Goal: Task Accomplishment & Management: Manage account settings

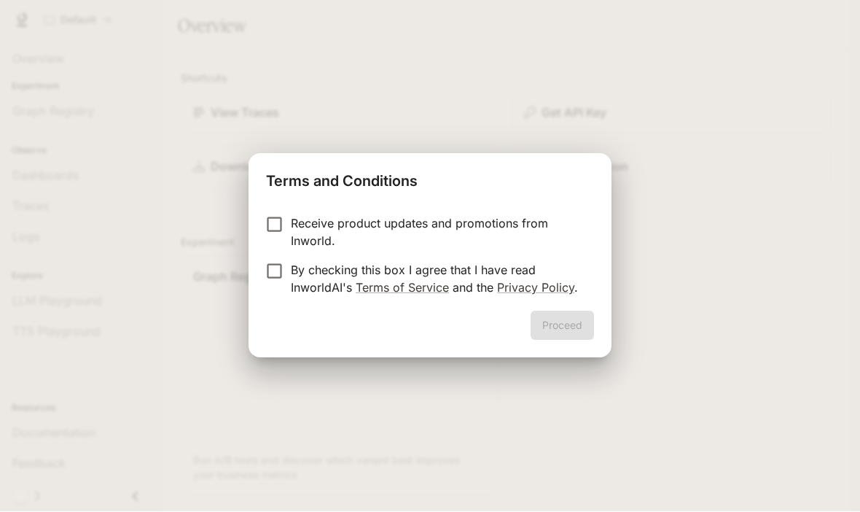
click at [275, 214] on div "Receive product updates and promotions from Inworld. By checking this box I agr…" at bounding box center [429, 257] width 363 height 108
click at [565, 333] on button "Proceed" at bounding box center [561, 325] width 63 height 29
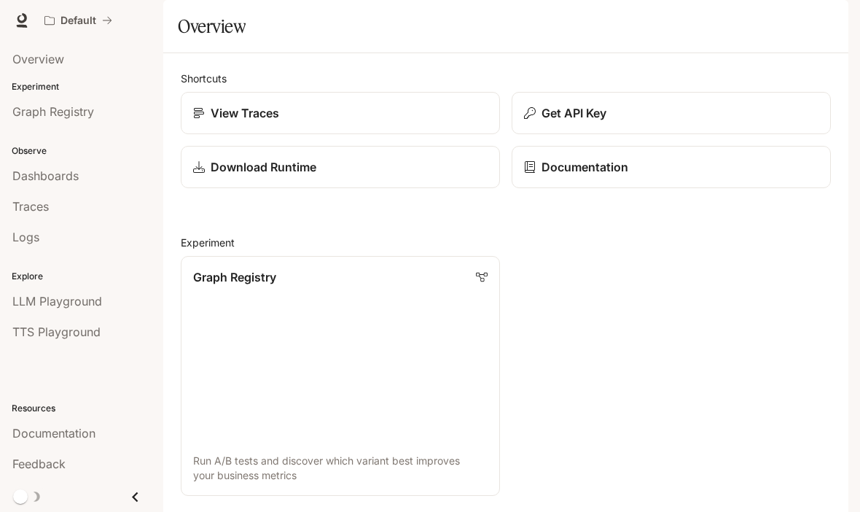
scroll to position [73, 0]
click at [18, 64] on span "Overview" at bounding box center [38, 58] width 52 height 17
click at [22, 63] on span "Overview" at bounding box center [38, 58] width 52 height 17
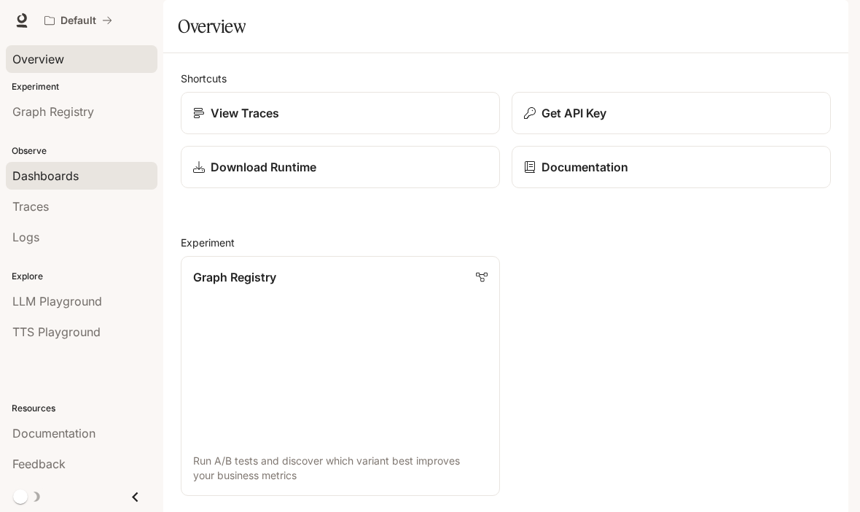
click at [13, 172] on span "Dashboards" at bounding box center [45, 175] width 66 height 17
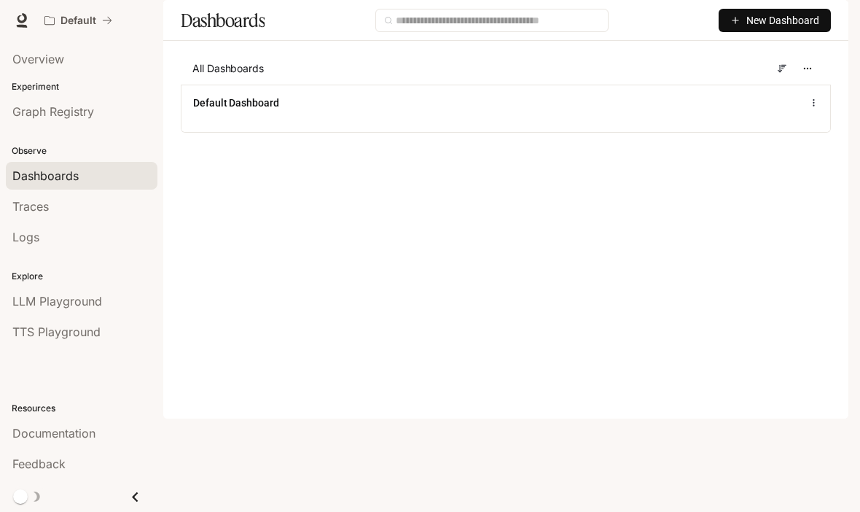
click at [804, 28] on span "New Dashboard" at bounding box center [782, 20] width 73 height 16
click at [810, 154] on main "Dashboards New Dashboard All Dashboards Default Dashboard" at bounding box center [505, 77] width 685 height 154
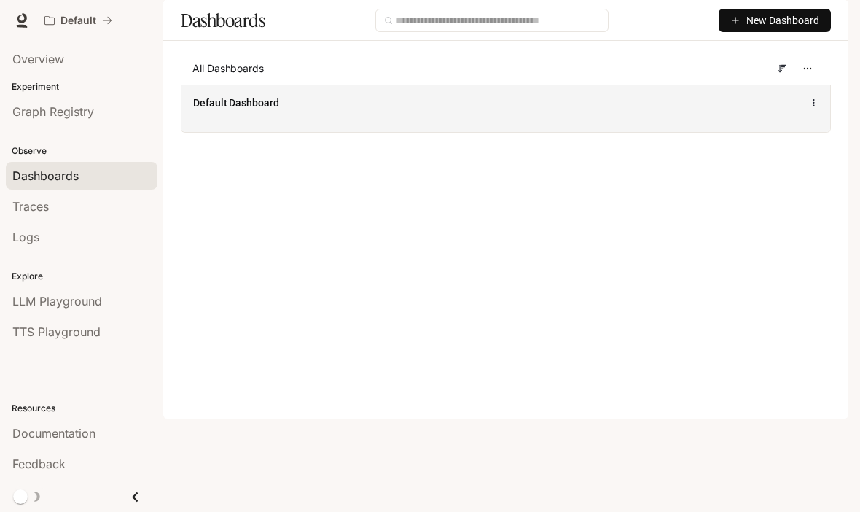
click at [728, 111] on div "Default Dashboard" at bounding box center [505, 102] width 625 height 17
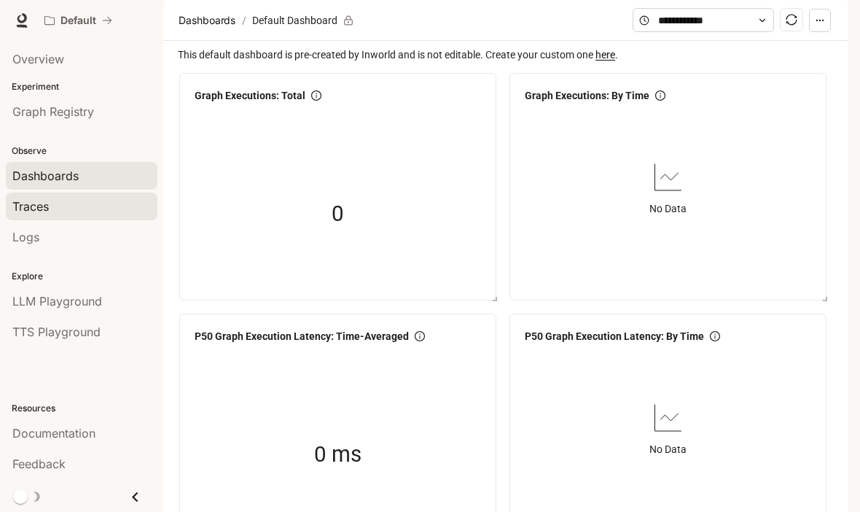
scroll to position [1438, 0]
click at [17, 214] on span "Traces" at bounding box center [30, 205] width 36 height 17
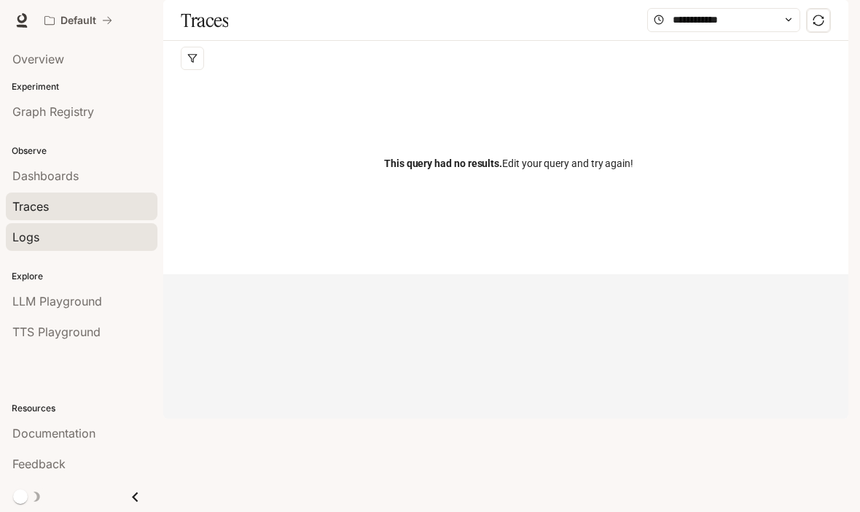
click at [8, 235] on link "Logs" at bounding box center [82, 237] width 152 height 28
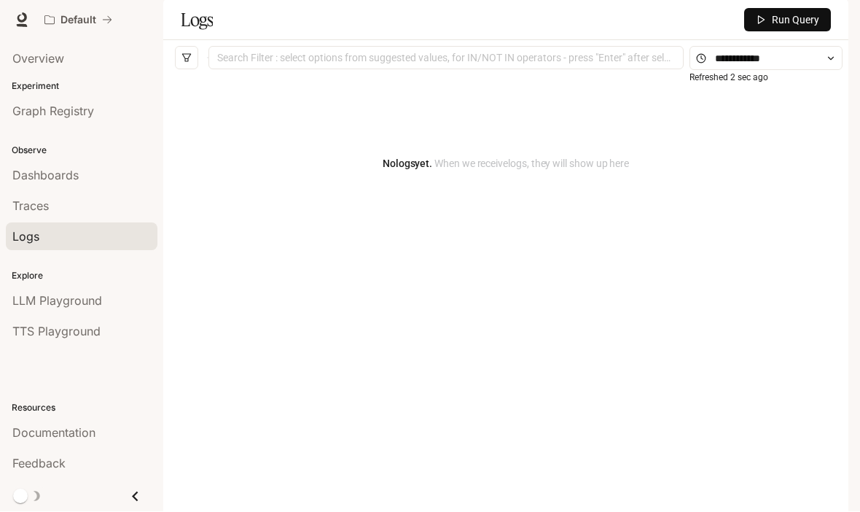
scroll to position [50, 0]
click at [833, 22] on img "button" at bounding box center [828, 20] width 20 height 20
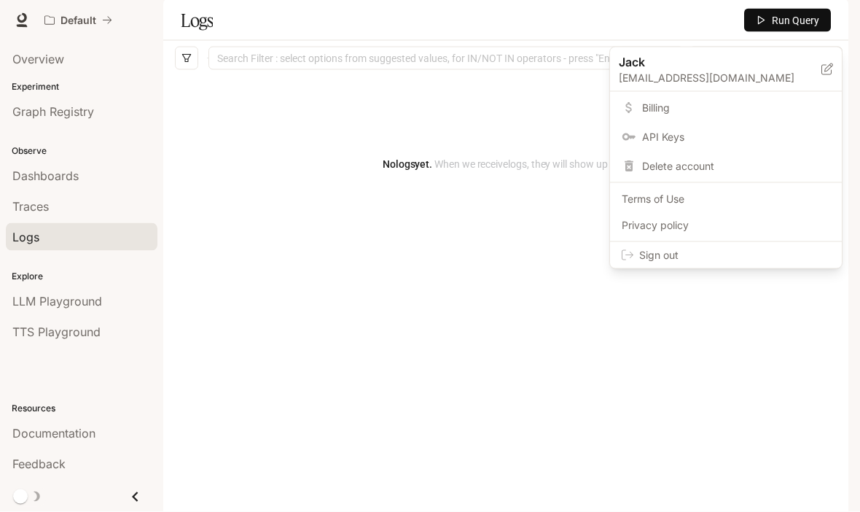
scroll to position [13, 0]
click at [31, 157] on div at bounding box center [430, 256] width 860 height 512
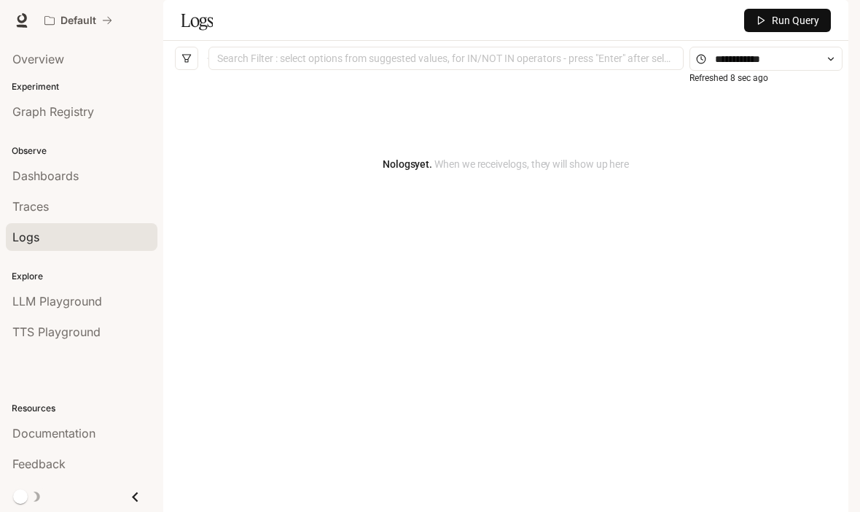
click at [830, 25] on img "button" at bounding box center [828, 20] width 20 height 20
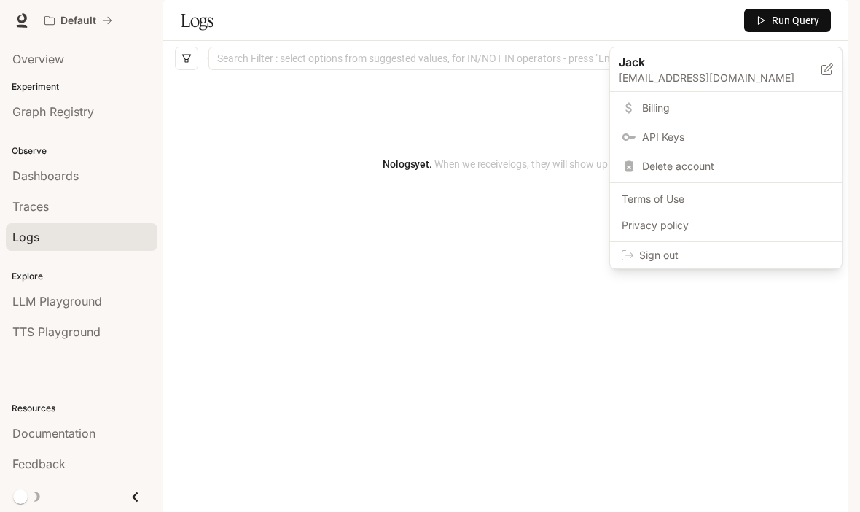
click at [680, 253] on span "Sign out" at bounding box center [734, 255] width 191 height 15
